Goal: Navigation & Orientation: Find specific page/section

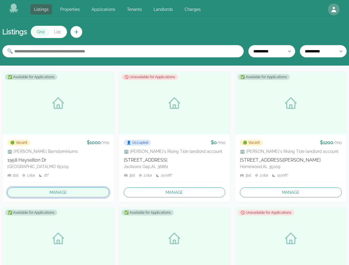
click at [71, 189] on link "Manage" at bounding box center [58, 192] width 102 height 10
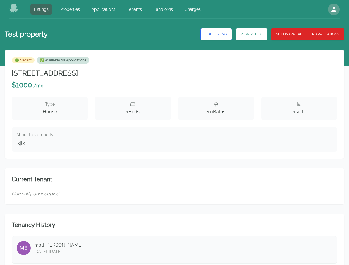
click at [14, 8] on icon at bounding box center [13, 8] width 9 height 9
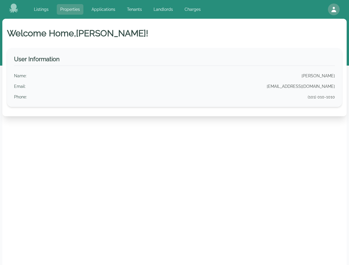
click at [72, 11] on link "Properties" at bounding box center [70, 9] width 27 height 11
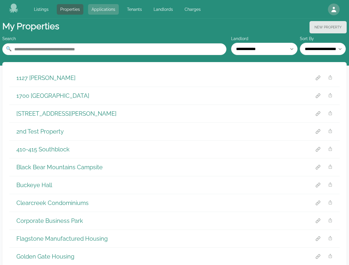
click at [100, 11] on link "Applications" at bounding box center [103, 9] width 31 height 11
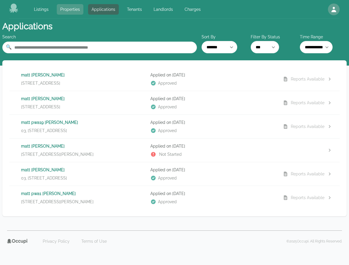
click at [71, 9] on link "Properties" at bounding box center [70, 9] width 27 height 11
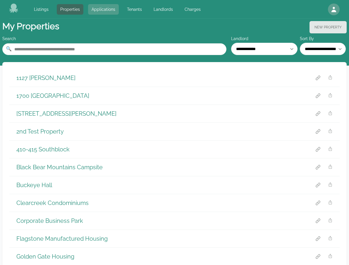
click at [114, 8] on link "Applications" at bounding box center [103, 9] width 31 height 11
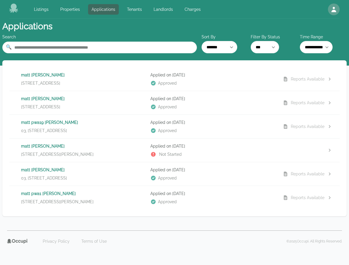
click at [104, 78] on div "[PERSON_NAME] [STREET_ADDRESS]" at bounding box center [83, 79] width 125 height 14
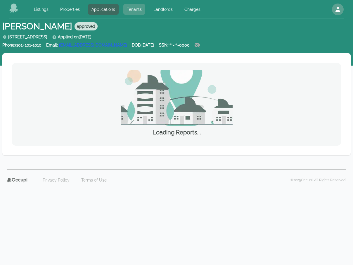
click at [136, 11] on link "Tenants" at bounding box center [134, 9] width 22 height 11
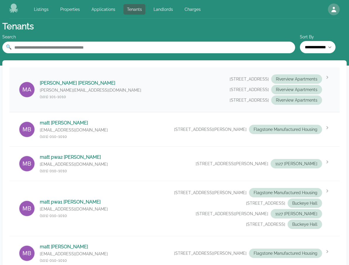
click at [135, 88] on div "[PERSON_NAME] [PERSON_NAME][EMAIL_ADDRESS][DOMAIN_NAME] (101) 101-[GEOGRAPHIC_D…" at bounding box center [174, 89] width 330 height 44
select select "*"
click at [164, 11] on link "Landlords" at bounding box center [163, 9] width 26 height 11
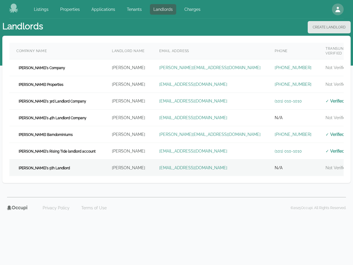
click at [129, 161] on td "[PERSON_NAME]" at bounding box center [128, 167] width 47 height 17
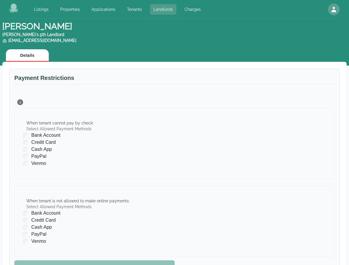
click at [158, 12] on link "Landlords" at bounding box center [163, 9] width 26 height 11
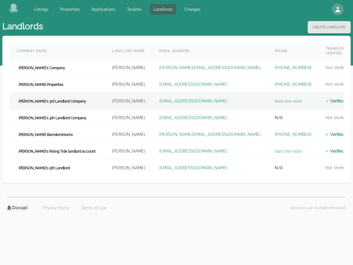
click at [129, 98] on td "[PERSON_NAME]" at bounding box center [128, 101] width 47 height 17
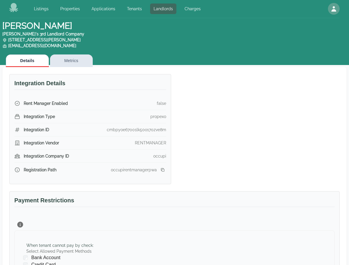
scroll to position [105, 0]
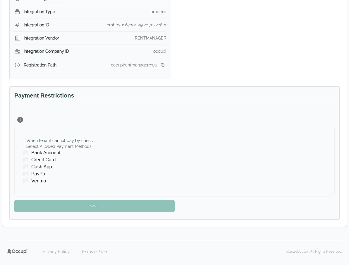
click at [239, 130] on div "When tenant cannot pay by check : Select Allowed Payment Methods Bank Account C…" at bounding box center [174, 160] width 320 height 71
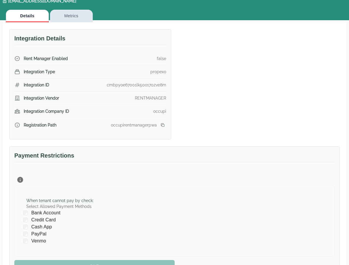
scroll to position [0, 0]
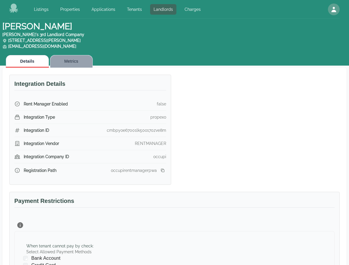
click at [75, 62] on button "Metrics" at bounding box center [71, 61] width 43 height 13
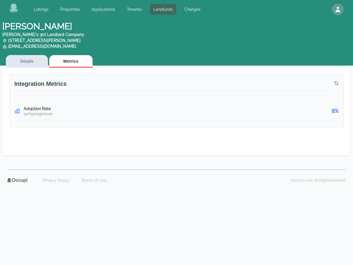
click at [337, 84] on icon "button" at bounding box center [336, 83] width 5 height 5
click at [336, 84] on icon "button" at bounding box center [336, 83] width 5 height 5
click at [141, 142] on div "Integration Metrics Adoption Rate 31 of 397 registered 8 %" at bounding box center [176, 112] width 349 height 88
click at [33, 60] on button "Details" at bounding box center [27, 61] width 42 height 13
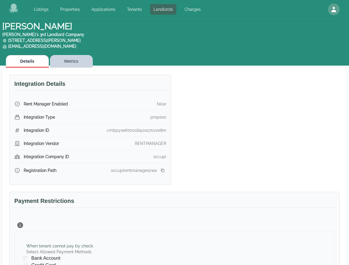
click at [66, 61] on button "Metrics" at bounding box center [71, 61] width 43 height 13
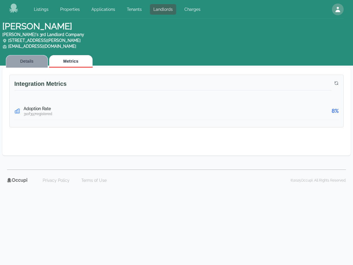
click at [20, 62] on button "Details" at bounding box center [27, 61] width 42 height 13
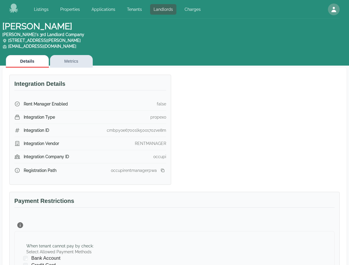
click at [251, 104] on div "Integration Details Rent Manager Enabled false Integration Type propexo Integra…" at bounding box center [170, 126] width 337 height 117
click at [188, 8] on link "Charges" at bounding box center [192, 9] width 23 height 11
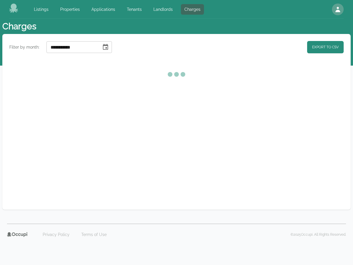
select select "**"
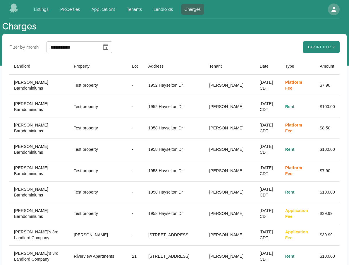
click at [108, 47] on icon "Choose date, selected date is Aug 1, 2025" at bounding box center [105, 47] width 5 height 6
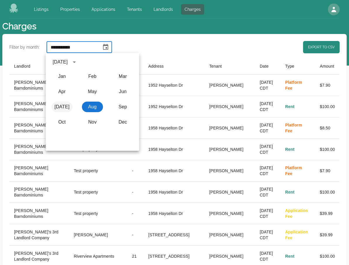
click at [63, 104] on button "[DATE]" at bounding box center [61, 106] width 21 height 11
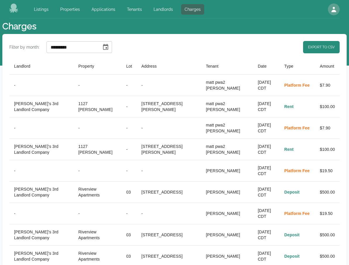
click at [108, 48] on icon "Choose date, selected date is Jul 1, 2025" at bounding box center [105, 47] width 5 height 6
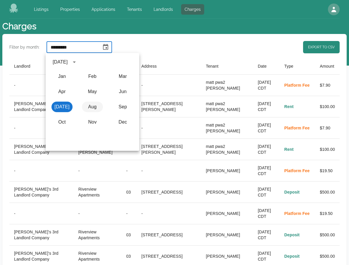
click at [94, 105] on button "Aug" at bounding box center [92, 106] width 21 height 11
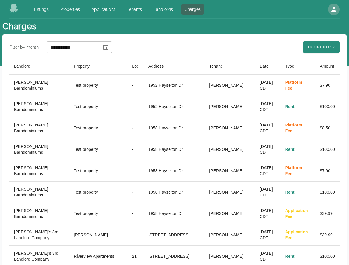
click at [108, 49] on icon "Choose date, selected date is Aug 1, 2025" at bounding box center [105, 47] width 5 height 6
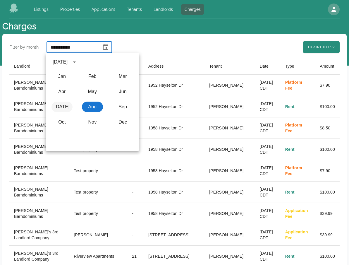
click at [64, 107] on button "[DATE]" at bounding box center [61, 106] width 21 height 11
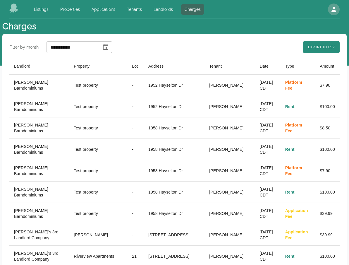
type input "*********"
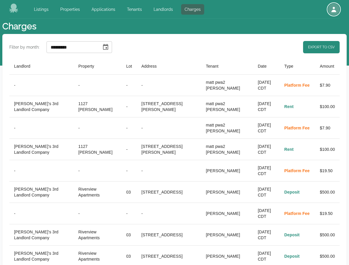
click at [335, 11] on icon "button" at bounding box center [333, 9] width 5 height 5
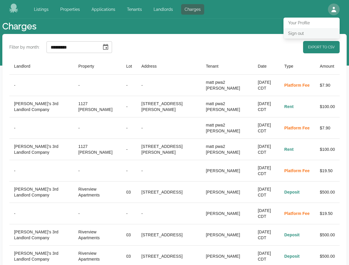
click at [292, 35] on button "Sign out" at bounding box center [311, 33] width 56 height 11
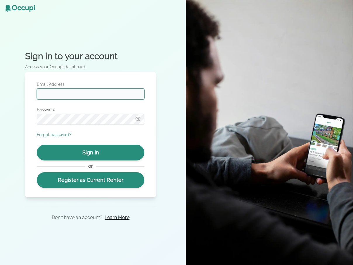
click at [126, 94] on input "Email Address" at bounding box center [91, 93] width 108 height 11
type input "**********"
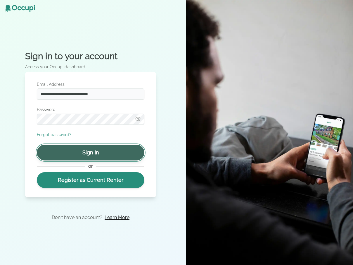
click at [102, 152] on button "Sign In" at bounding box center [91, 152] width 108 height 16
